Goal: Task Accomplishment & Management: Manage account settings

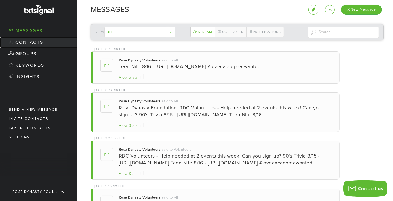
click at [33, 43] on link "Contacts" at bounding box center [38, 43] width 77 height 12
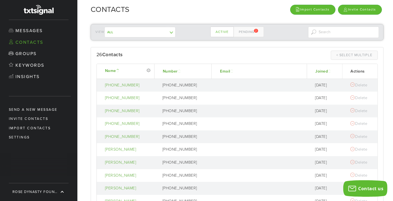
click at [318, 67] on th "Joined" at bounding box center [324, 71] width 35 height 15
click at [319, 71] on link "Joined" at bounding box center [324, 71] width 17 height 5
click at [240, 30] on link "Pending 2" at bounding box center [249, 32] width 30 height 11
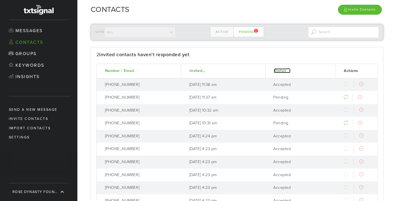
click at [284, 71] on link "Status" at bounding box center [282, 70] width 17 height 5
